Goal: Task Accomplishment & Management: Check status

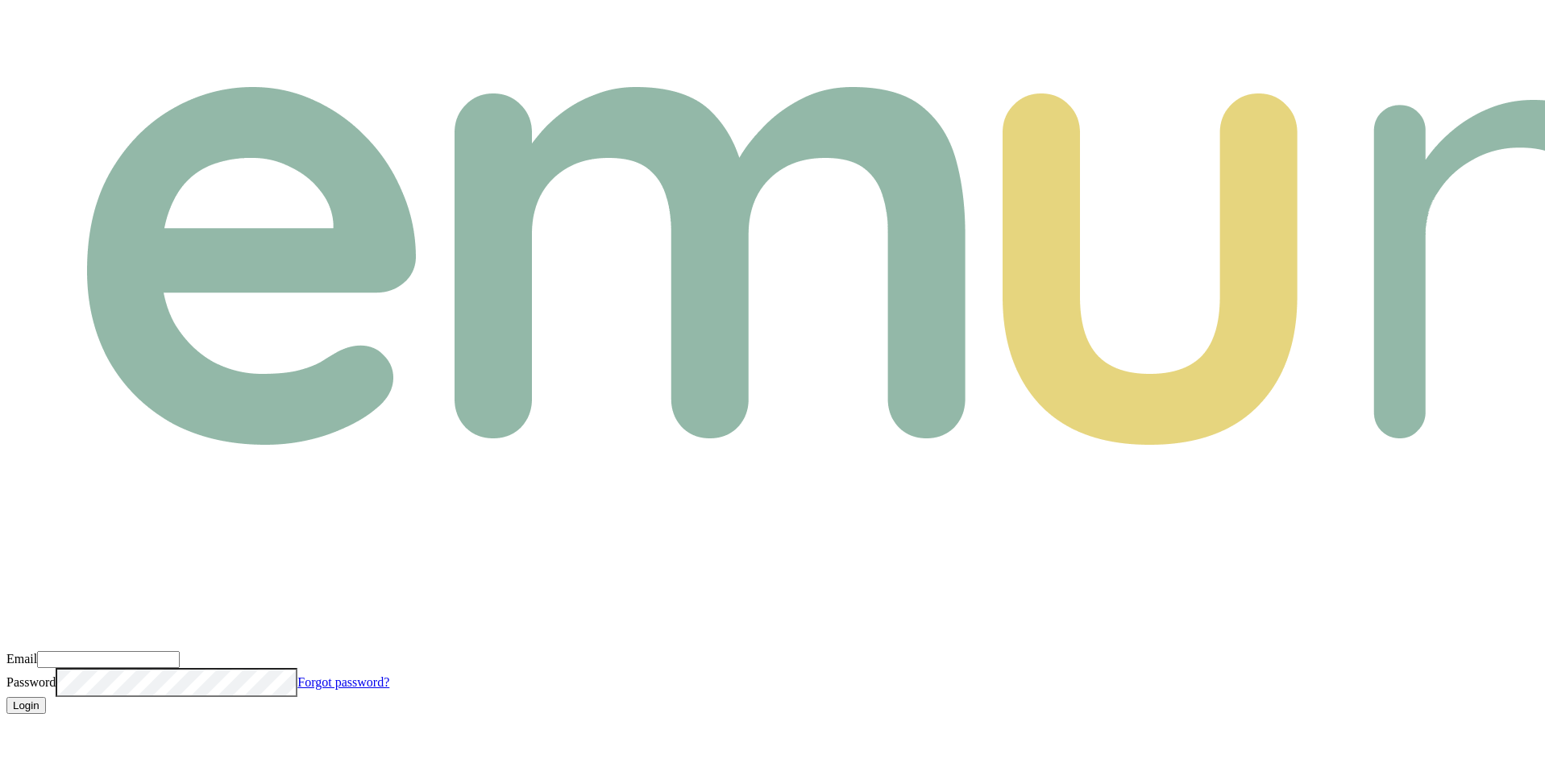
click at [180, 651] on input "Email" at bounding box center [108, 659] width 142 height 17
click at [7, 727] on com-1password-button at bounding box center [7, 727] width 0 height 0
type input "m@[DOMAIN_NAME]"
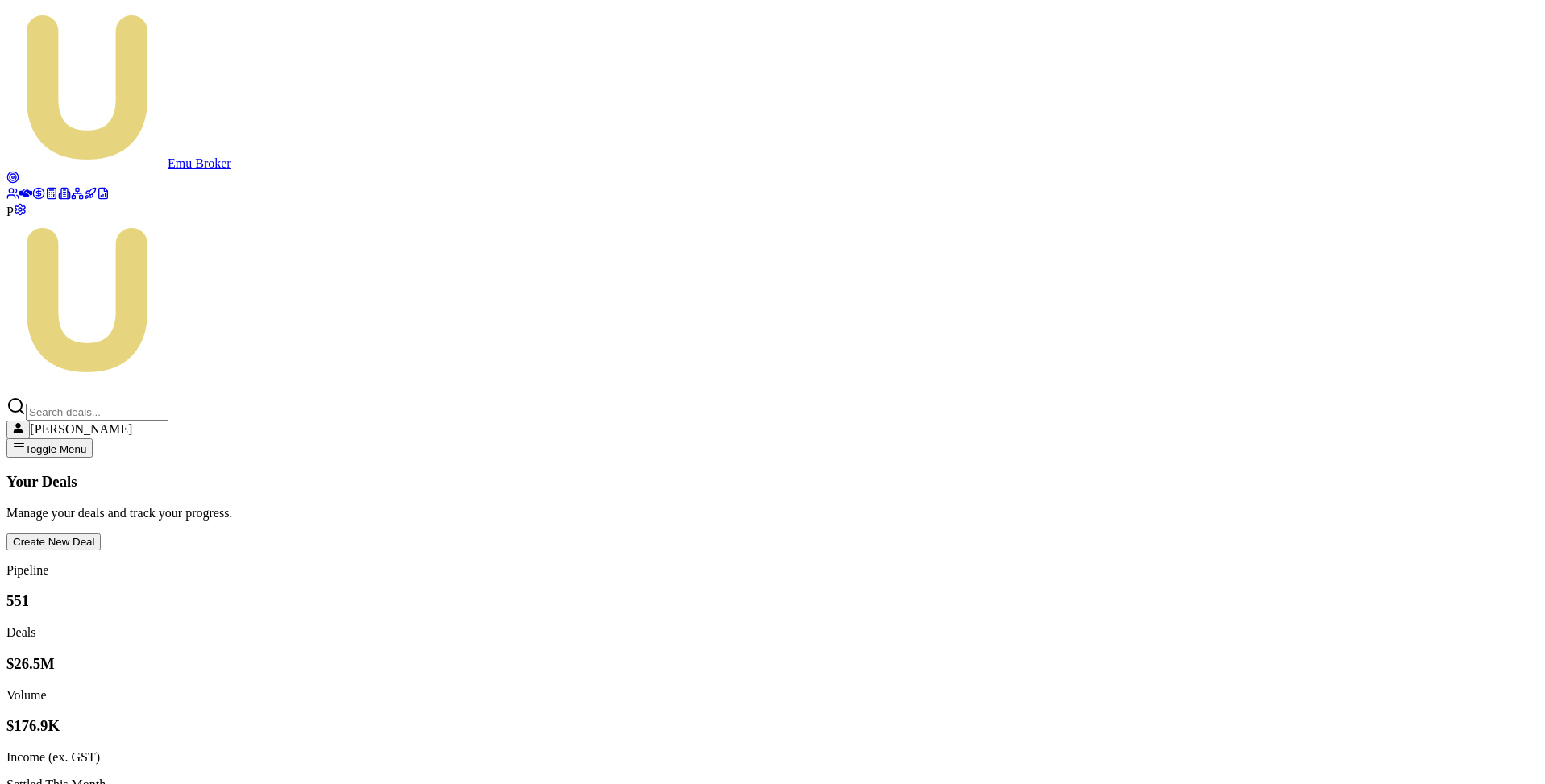
click at [33, 203] on link at bounding box center [39, 195] width 13 height 14
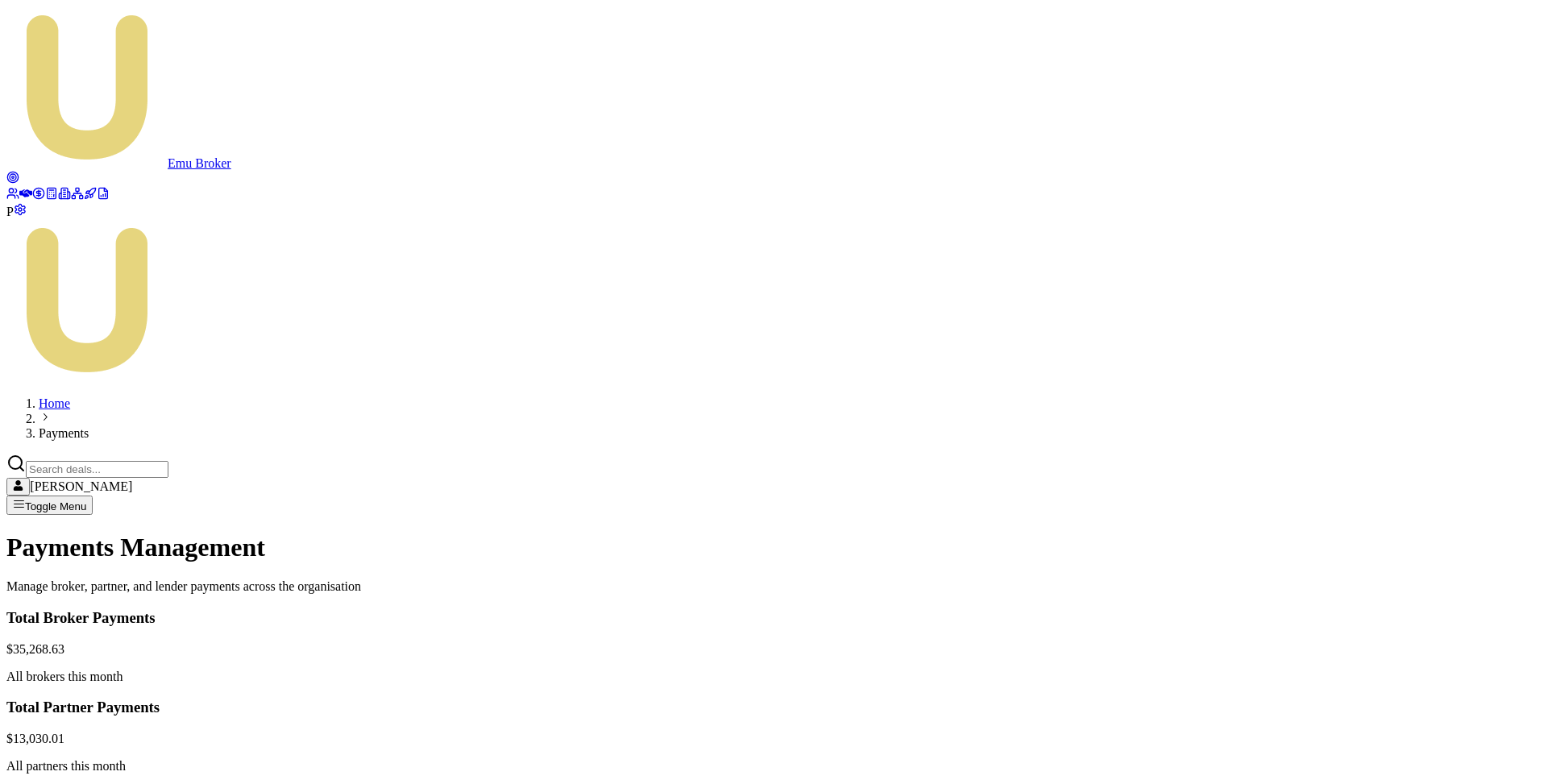
drag, startPoint x: 111, startPoint y: 432, endPoint x: 1443, endPoint y: 704, distance: 1359.5
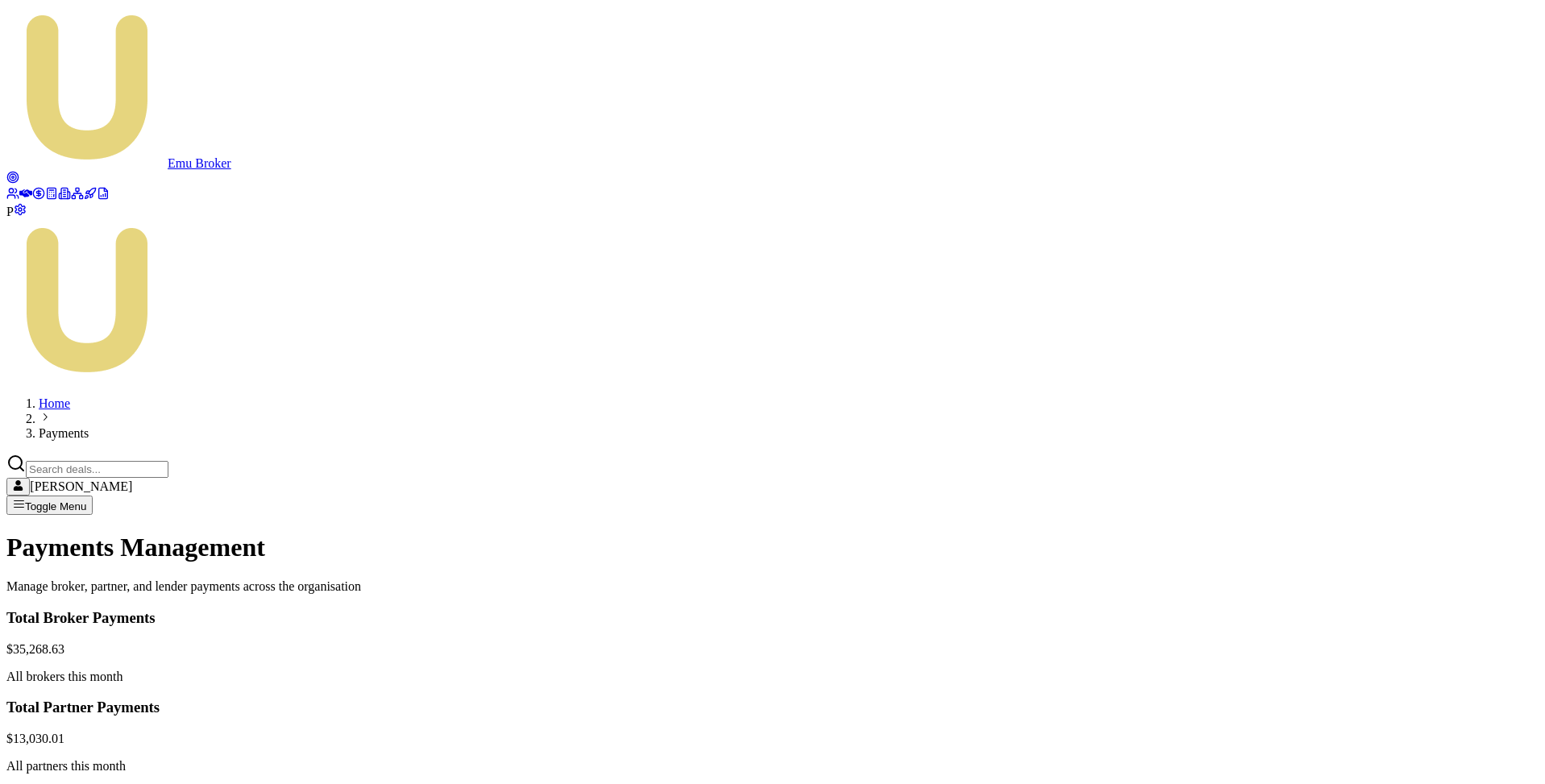
copy table "Broker Week Ending Deals Gross Payment Service Fee Net Payment Status Actions R…"
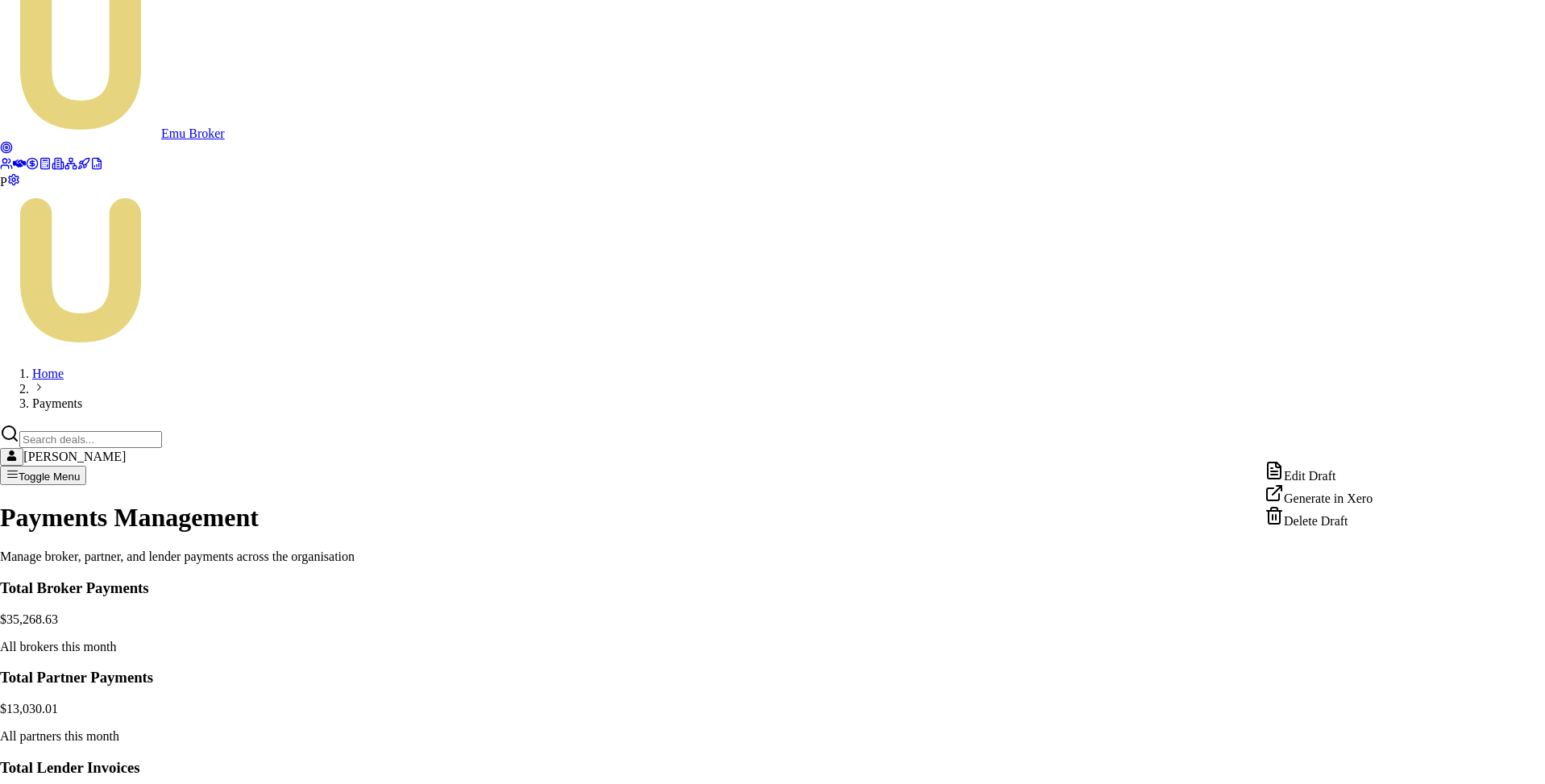
click at [1387, 444] on html "Emu Broker P Home Payments Matt Leeburn Toggle Menu Payments Management Manage …" at bounding box center [772, 676] width 1545 height 1400
click at [1353, 529] on div "Delete Draft" at bounding box center [1319, 517] width 108 height 22
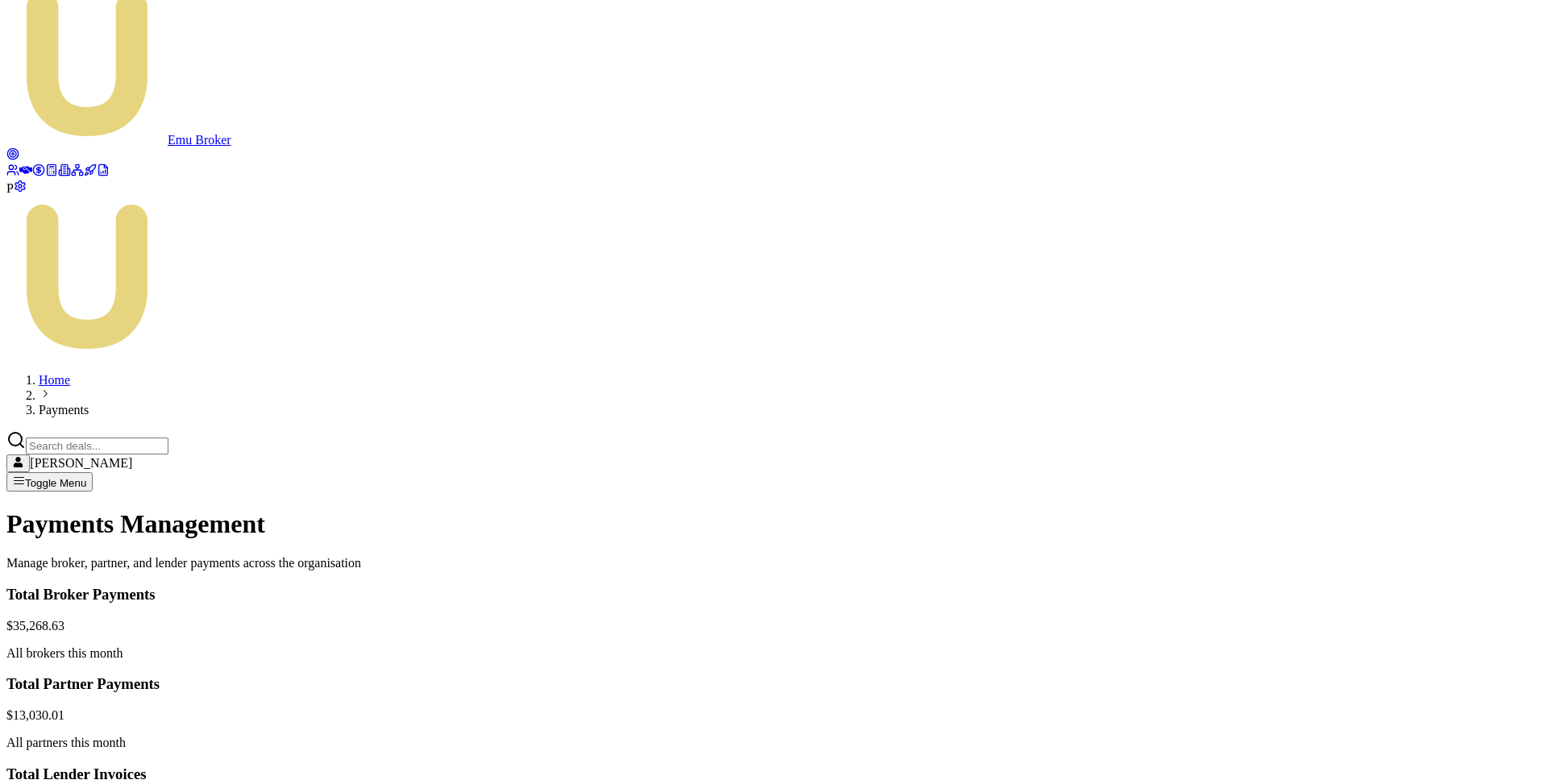
scroll to position [0, 0]
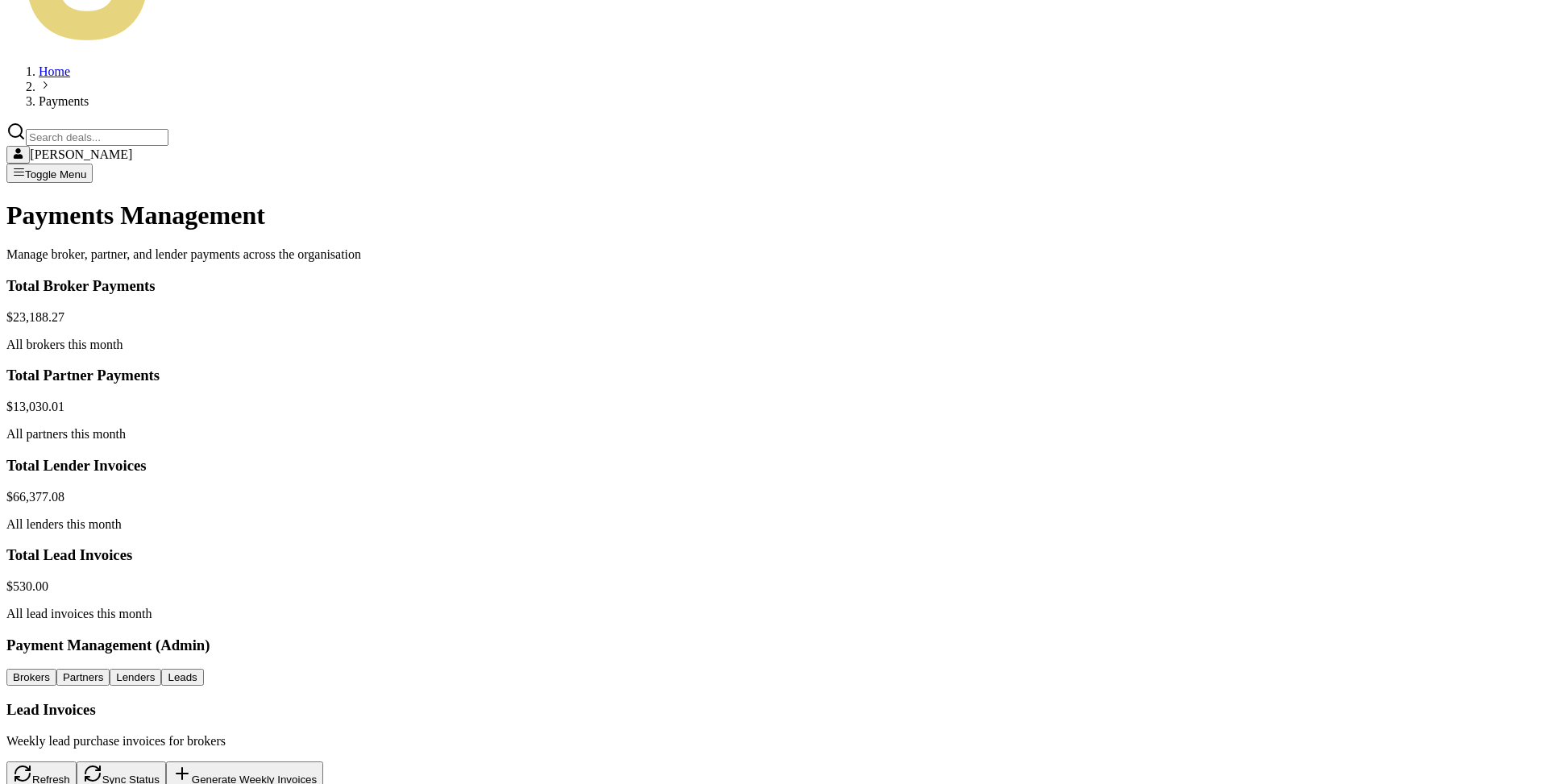
scroll to position [347, 0]
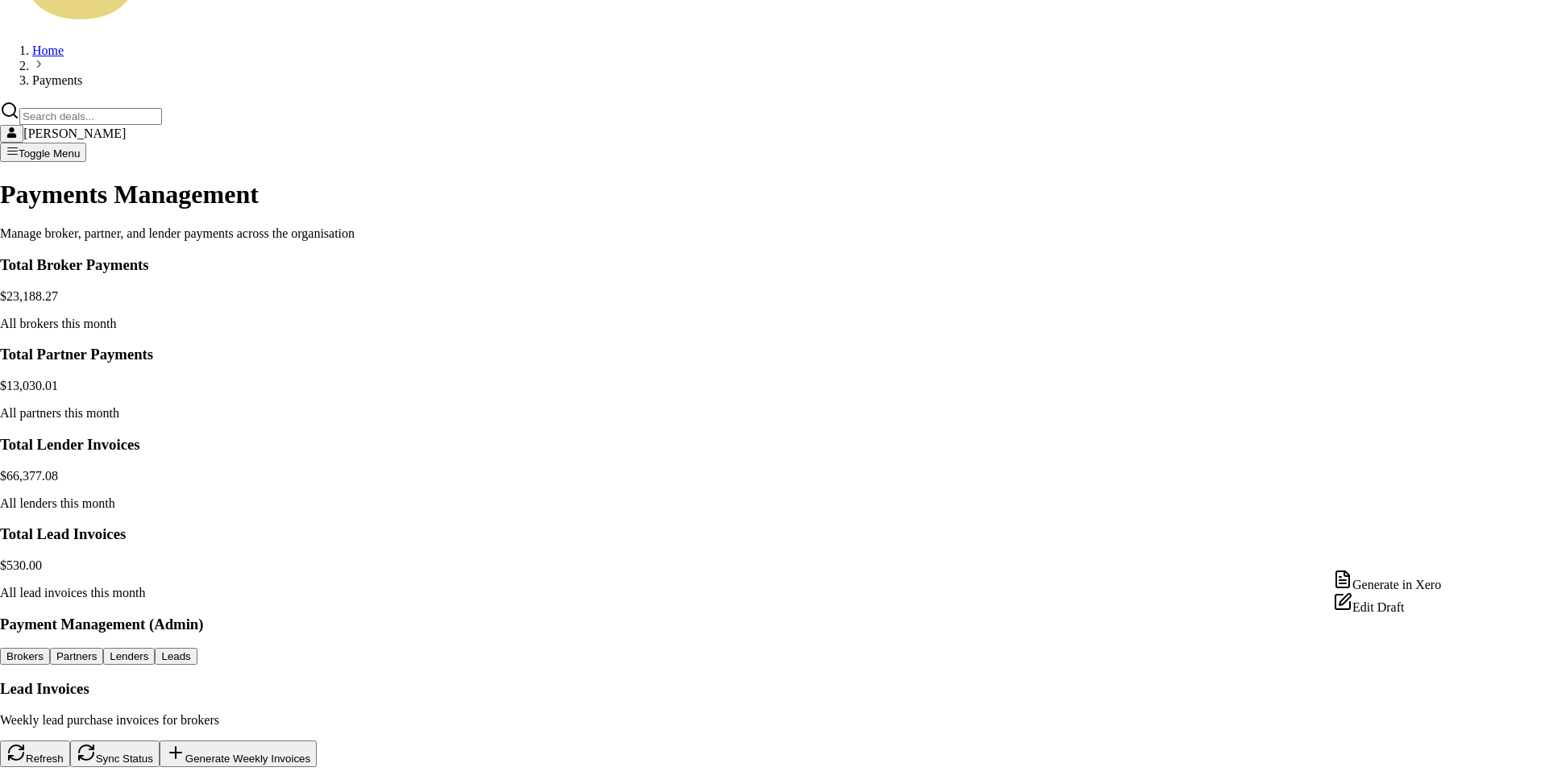
click at [1446, 553] on html "Emu Broker P Home Payments Matt Leeburn Toggle Menu Payments Management Manage …" at bounding box center [772, 658] width 1545 height 2009
click at [380, 733] on html "Emu Broker P Home Payments Matt Leeburn Toggle Menu Payments Management Manage …" at bounding box center [772, 658] width 1545 height 2009
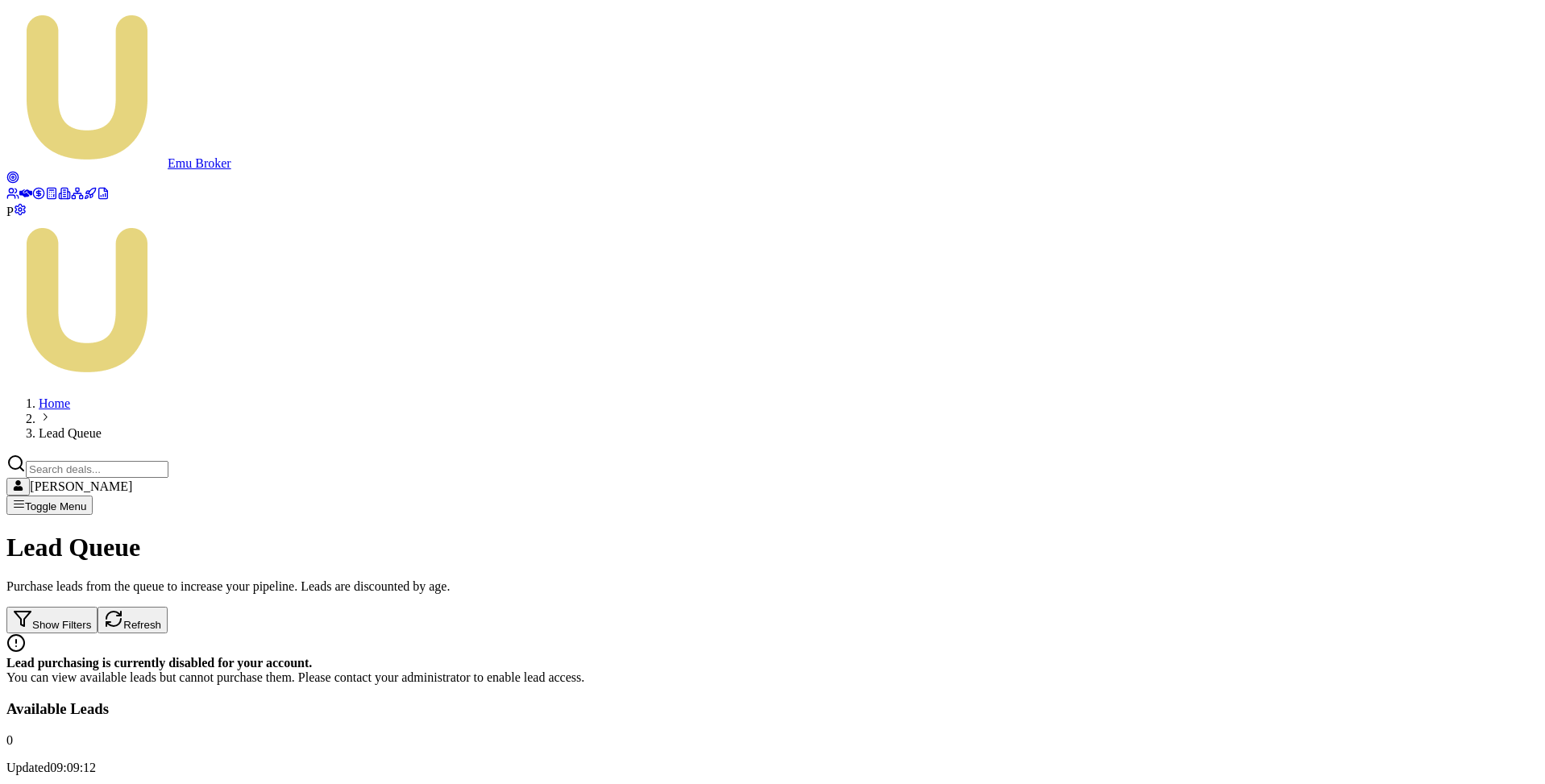
click at [1179, 533] on main "Lead Queue Purchase leads from the queue to increase your pipeline. Leads are d…" at bounding box center [773, 789] width 1533 height 512
